Goal: Transaction & Acquisition: Purchase product/service

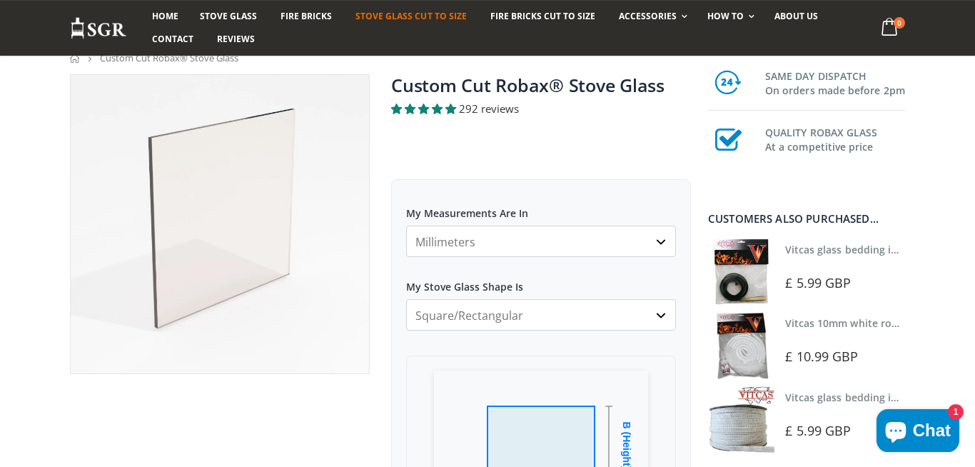
scroll to position [197, 0]
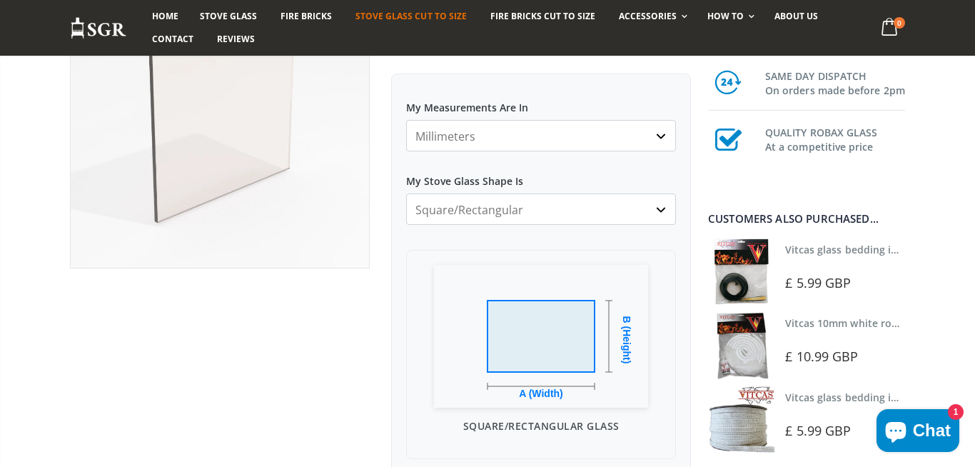
click at [406, 193] on select "Square/Rectangular Arched Half Arch Both Top Corners Cut Single Corner Cut Slop…" at bounding box center [541, 208] width 270 height 31
select select "single-corner-cut"
click option "Single Corner Cut" at bounding box center [0, 0] width 0 height 0
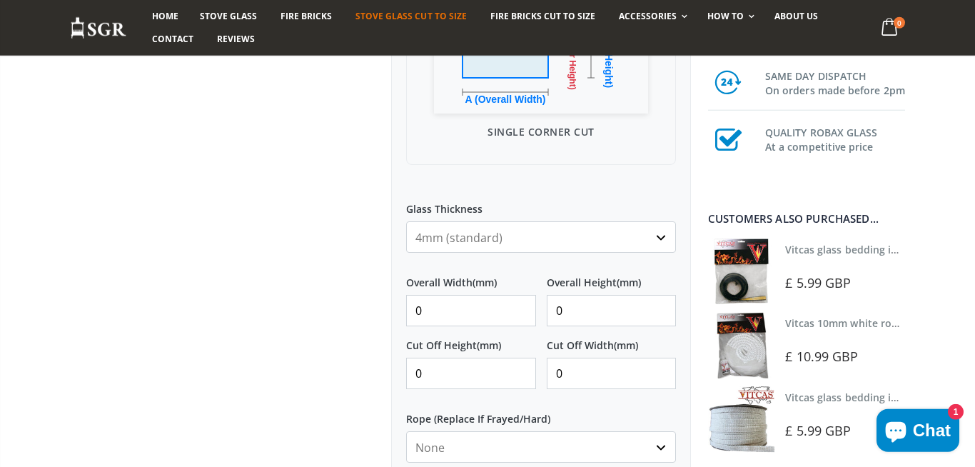
scroll to position [492, 0]
click at [460, 317] on input "0" at bounding box center [471, 308] width 130 height 31
type input "145"
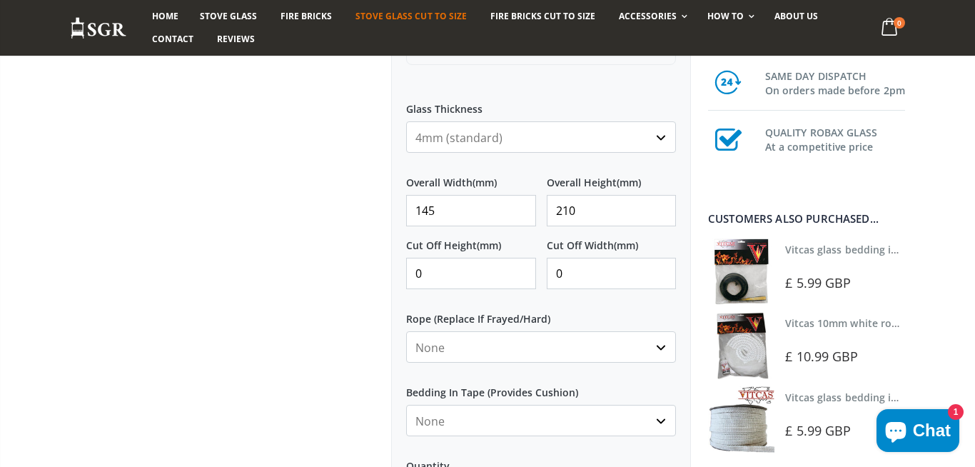
type input "210"
click at [244, 208] on div at bounding box center [219, 160] width 321 height 1171
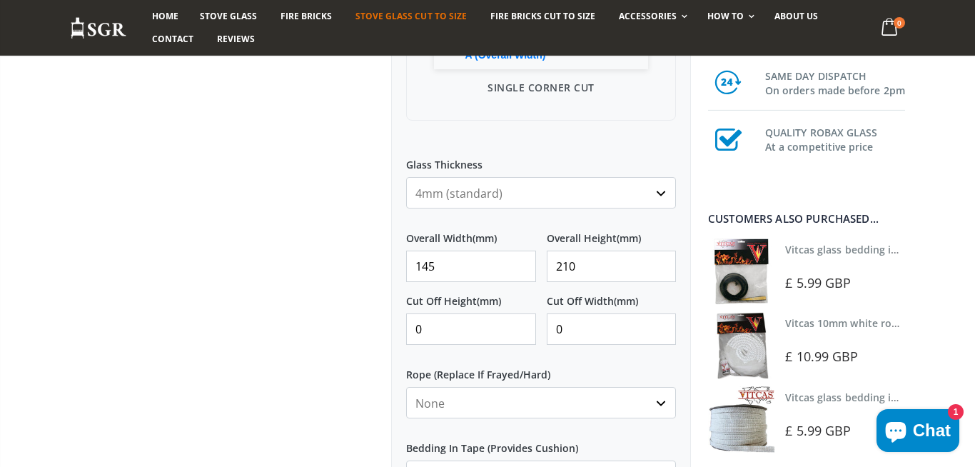
scroll to position [591, 0]
